Goal: Task Accomplishment & Management: Manage account settings

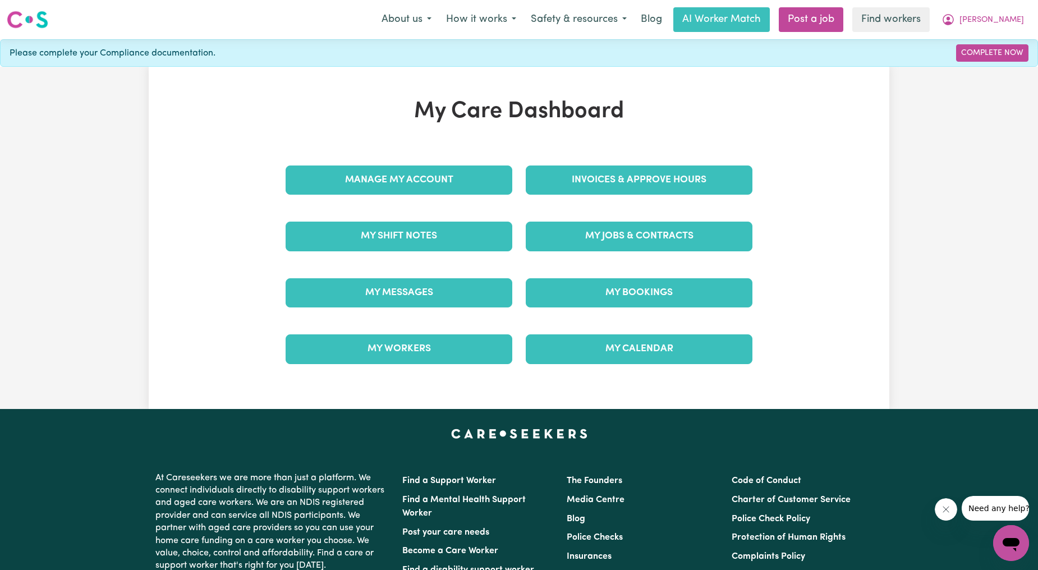
click at [657, 161] on div "Invoices & Approve Hours" at bounding box center [639, 180] width 240 height 56
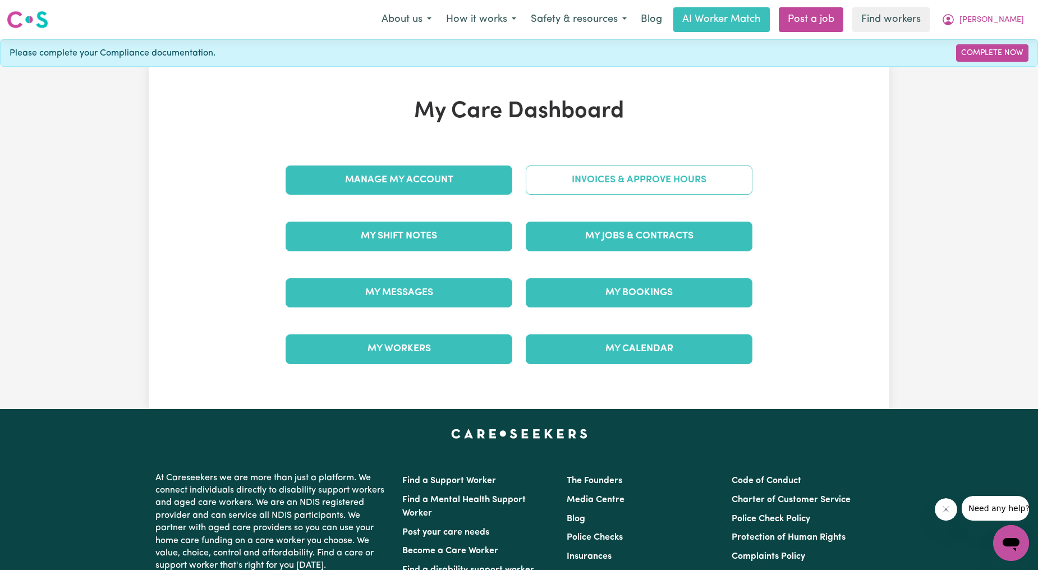
click at [655, 173] on link "Invoices & Approve Hours" at bounding box center [639, 180] width 227 height 29
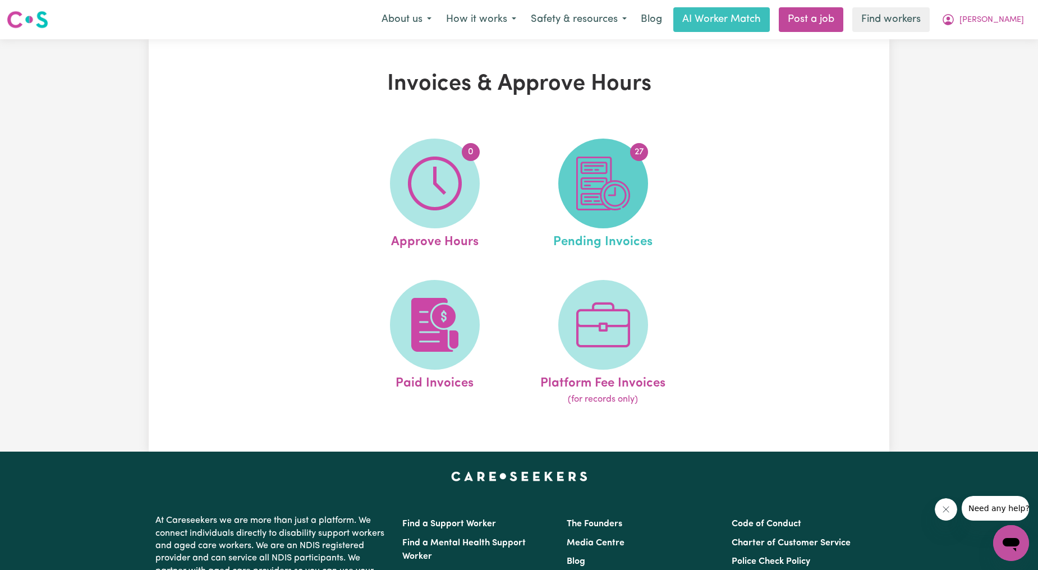
click at [609, 222] on span "27" at bounding box center [603, 184] width 90 height 90
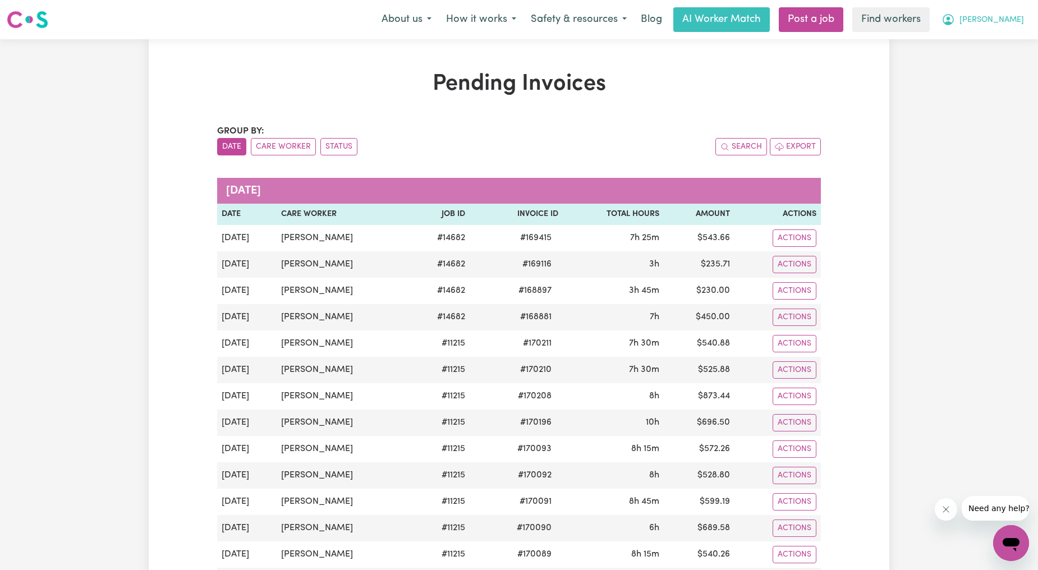
click at [1001, 19] on span "[PERSON_NAME]" at bounding box center [992, 20] width 65 height 12
click at [987, 66] on link "Logout" at bounding box center [986, 64] width 89 height 21
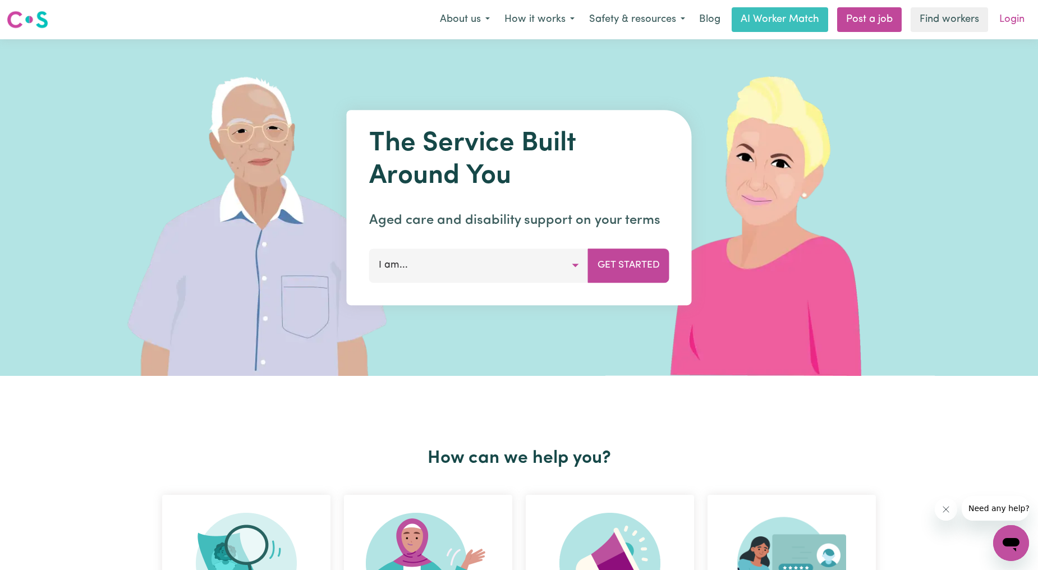
click at [1008, 26] on link "Login" at bounding box center [1012, 19] width 39 height 25
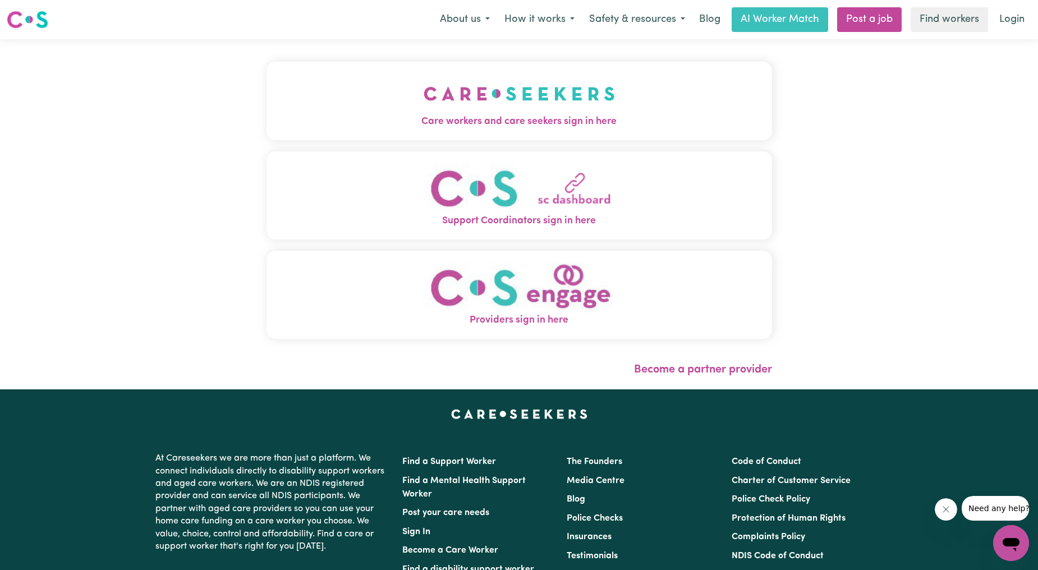
click at [524, 82] on button "Care workers and care seekers sign in here" at bounding box center [520, 101] width 506 height 79
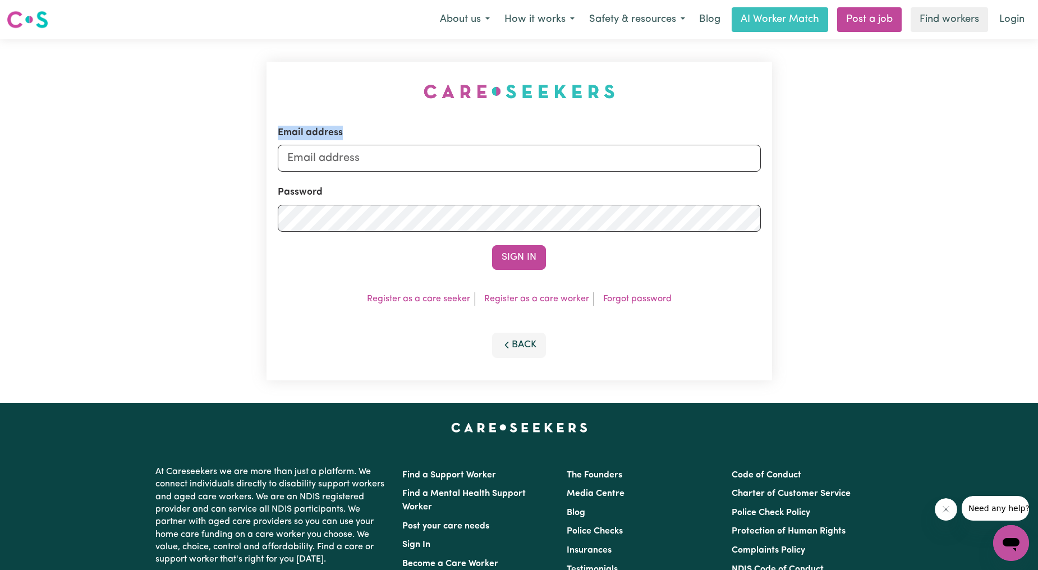
drag, startPoint x: 456, startPoint y: 144, endPoint x: 450, endPoint y: 162, distance: 18.3
click at [455, 145] on div "Email address" at bounding box center [519, 149] width 483 height 46
click at [450, 163] on input "Email address" at bounding box center [519, 158] width 483 height 27
drag, startPoint x: 345, startPoint y: 158, endPoint x: 681, endPoint y: 192, distance: 338.0
click at [681, 192] on form "Email address [EMAIL_ADDRESS][PERSON_NAME][DOMAIN_NAME] Password Sign In" at bounding box center [519, 198] width 483 height 144
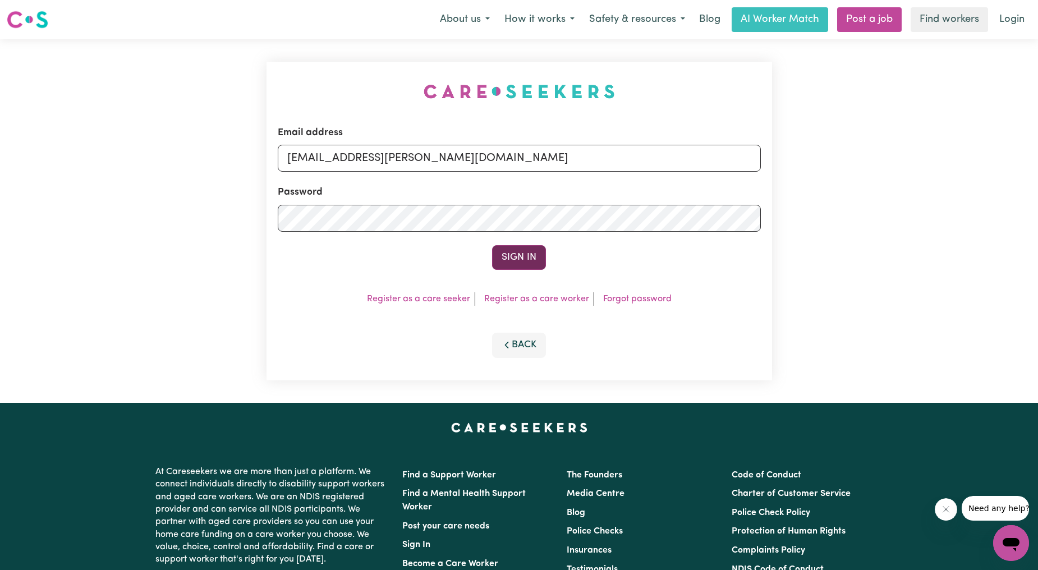
type input "[EMAIL_ADDRESS][PERSON_NAME][DOMAIN_NAME]"
click at [497, 257] on button "Sign In" at bounding box center [519, 257] width 54 height 25
